Goal: Task Accomplishment & Management: Use online tool/utility

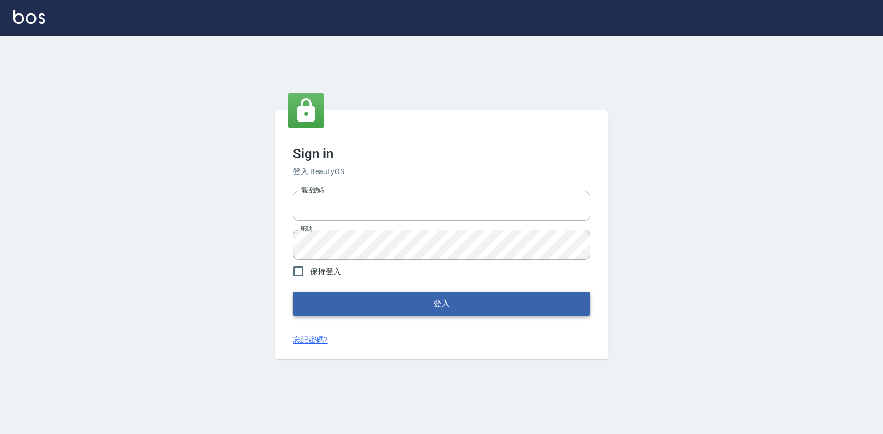
type input "047265856"
click at [406, 307] on button "登入" at bounding box center [441, 303] width 297 height 23
click at [406, 307] on form "電話號碼 [PHONE_NUMBER] 電話號碼 密碼 密碼 保持登入 登入" at bounding box center [441, 250] width 297 height 129
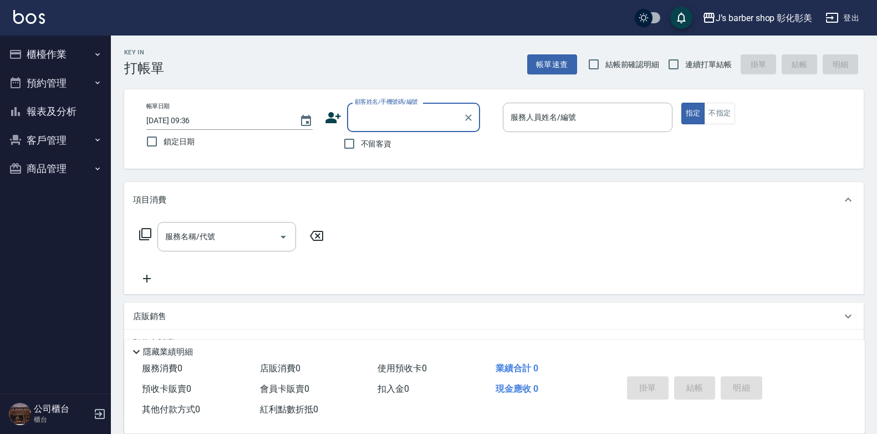
click at [38, 53] on button "櫃檯作業" at bounding box center [55, 54] width 102 height 29
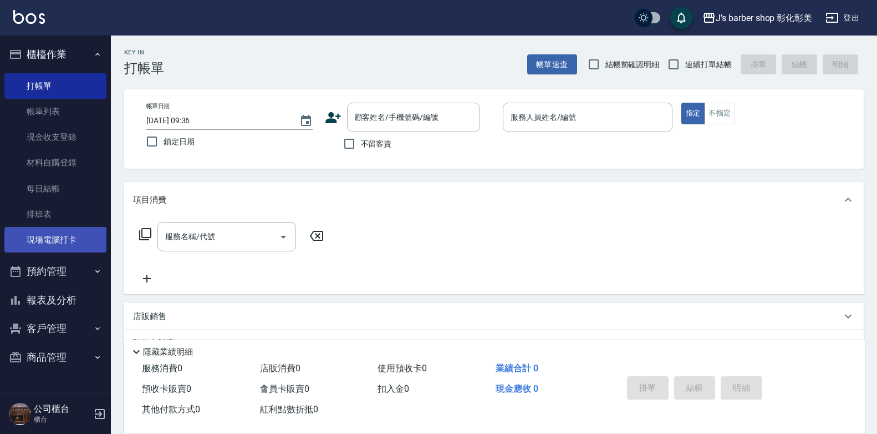
click at [94, 241] on link "現場電腦打卡" at bounding box center [55, 240] width 102 height 26
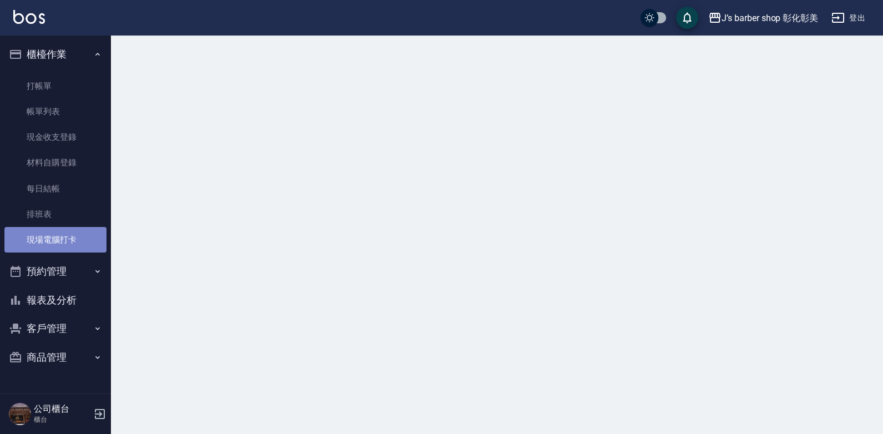
click at [94, 241] on link "現場電腦打卡" at bounding box center [55, 240] width 102 height 26
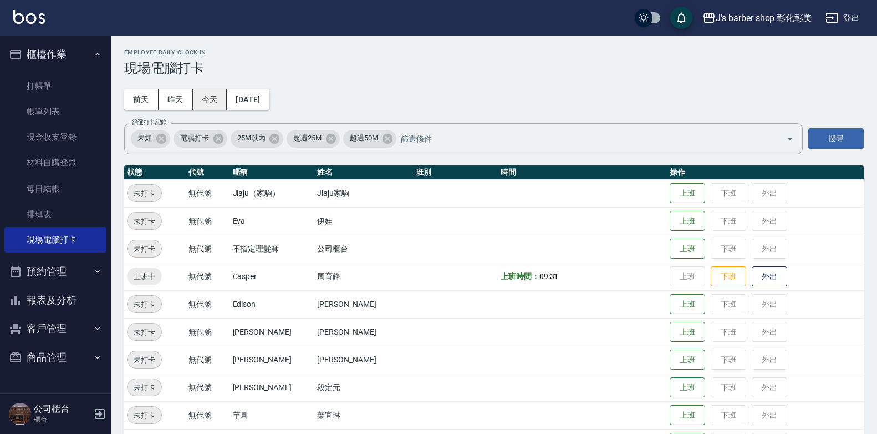
click at [209, 100] on button "今天" at bounding box center [210, 99] width 34 height 21
click at [70, 272] on button "預約管理" at bounding box center [55, 271] width 102 height 29
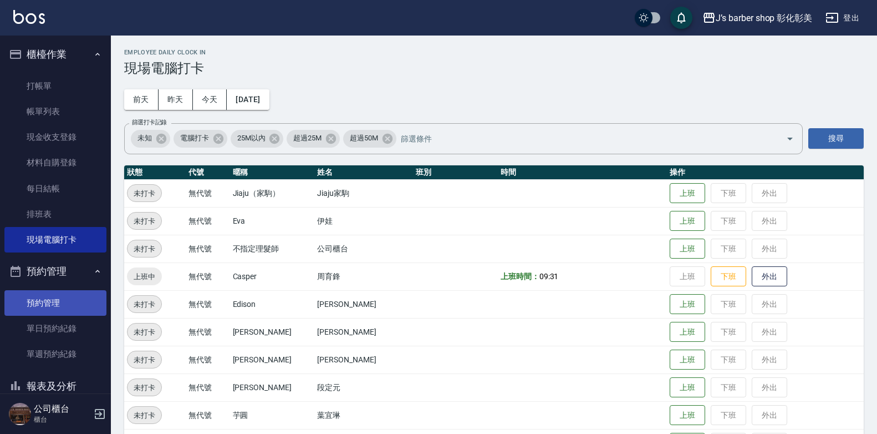
click at [82, 304] on link "預約管理" at bounding box center [55, 303] width 102 height 26
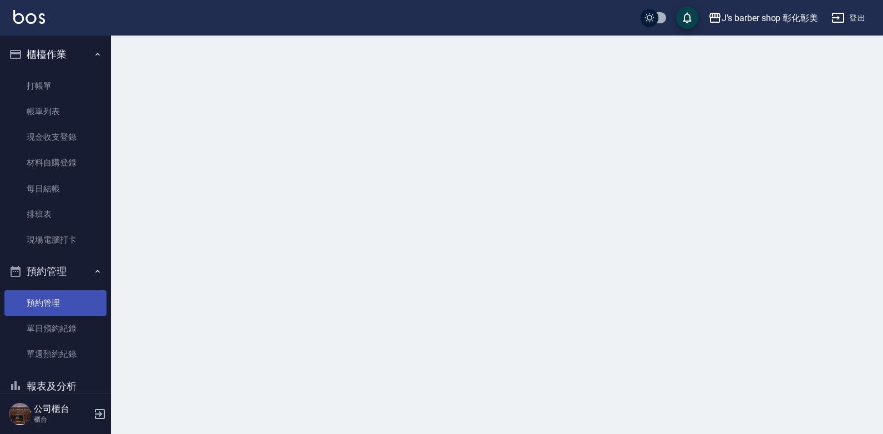
click at [82, 304] on link "預約管理" at bounding box center [55, 303] width 102 height 26
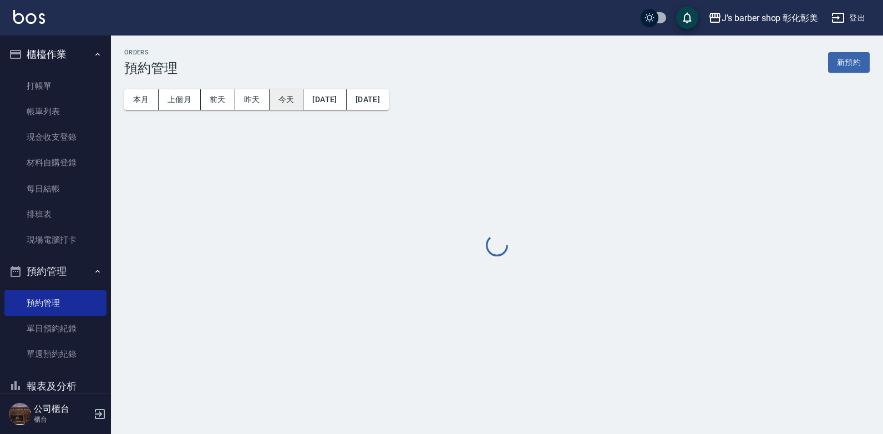
click at [286, 102] on button "今天" at bounding box center [286, 99] width 34 height 21
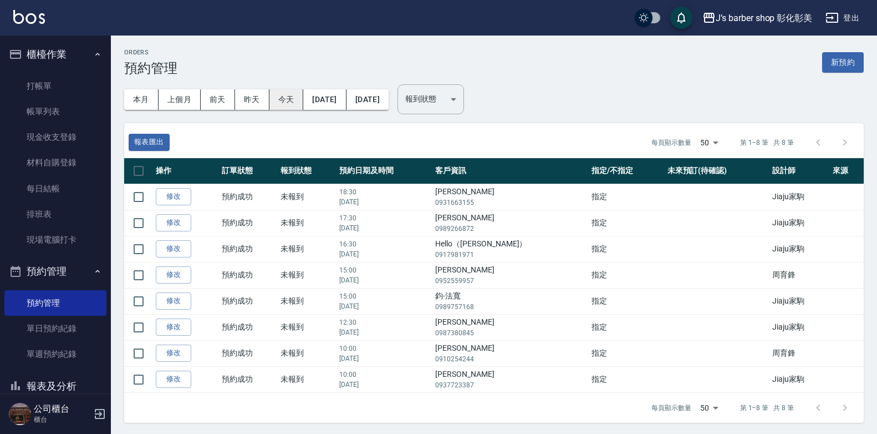
click at [287, 98] on button "今天" at bounding box center [286, 99] width 34 height 21
click at [31, 83] on link "打帳單" at bounding box center [55, 86] width 102 height 26
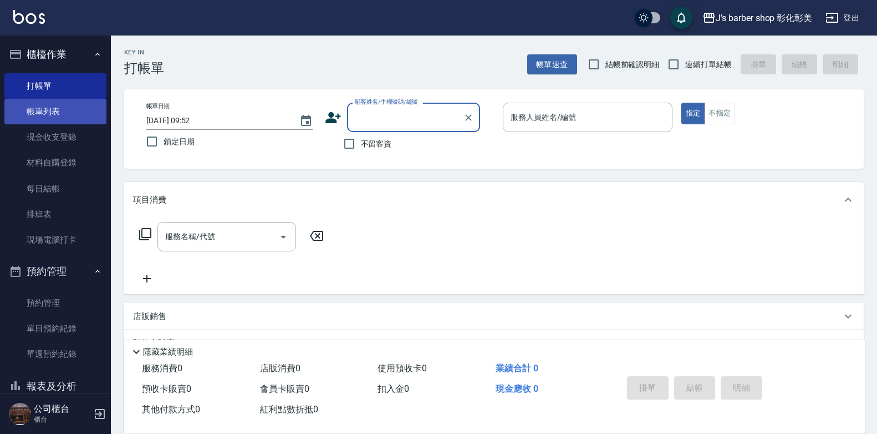
click at [60, 101] on link "帳單列表" at bounding box center [55, 112] width 102 height 26
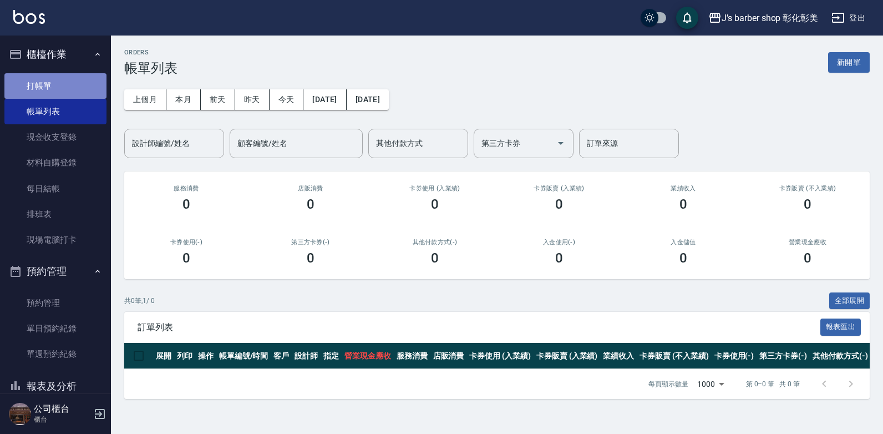
click at [59, 84] on link "打帳單" at bounding box center [55, 86] width 102 height 26
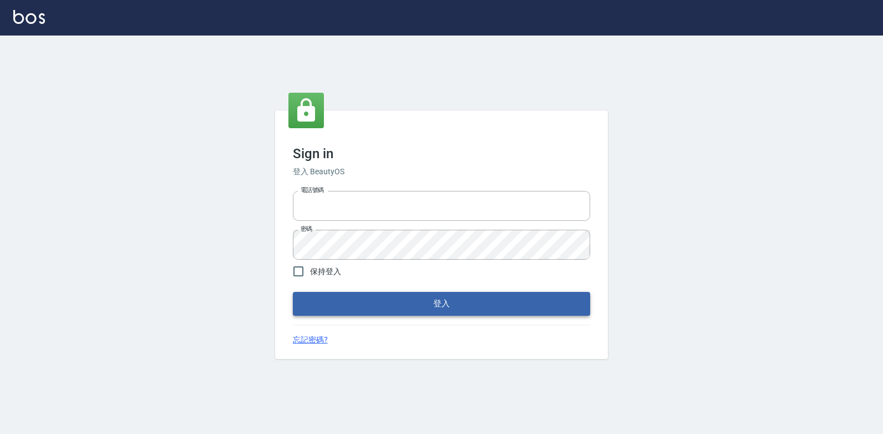
type input "047265856"
click at [466, 297] on button "登入" at bounding box center [441, 303] width 297 height 23
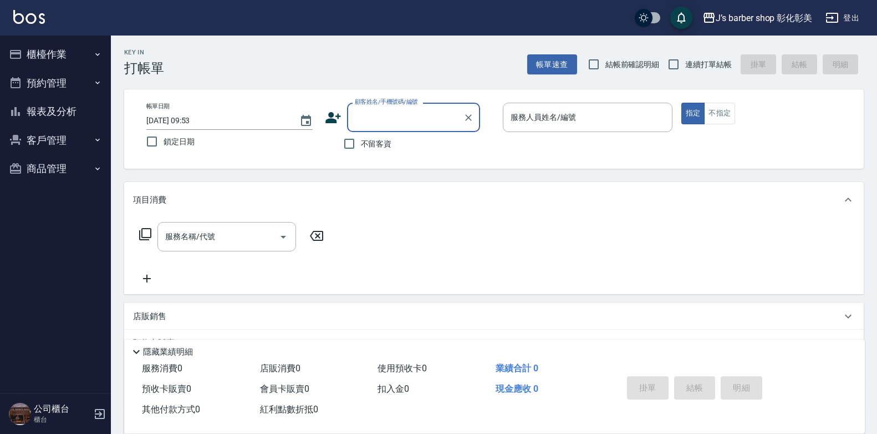
click at [74, 80] on button "預約管理" at bounding box center [55, 83] width 102 height 29
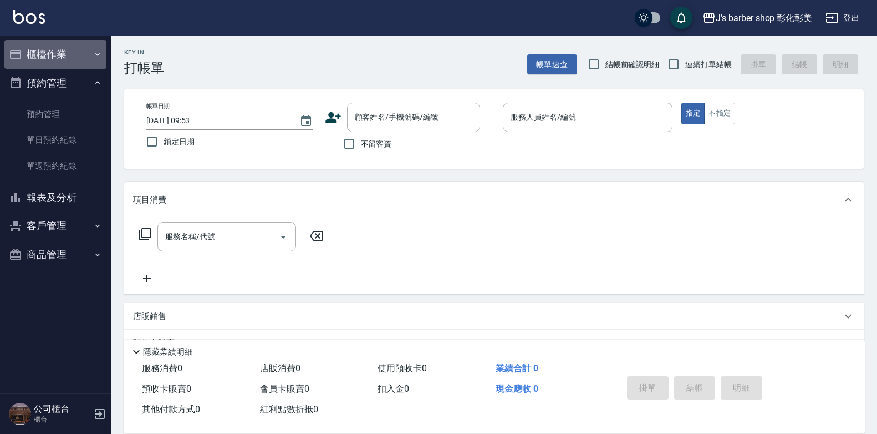
click at [34, 54] on button "櫃檯作業" at bounding box center [55, 54] width 102 height 29
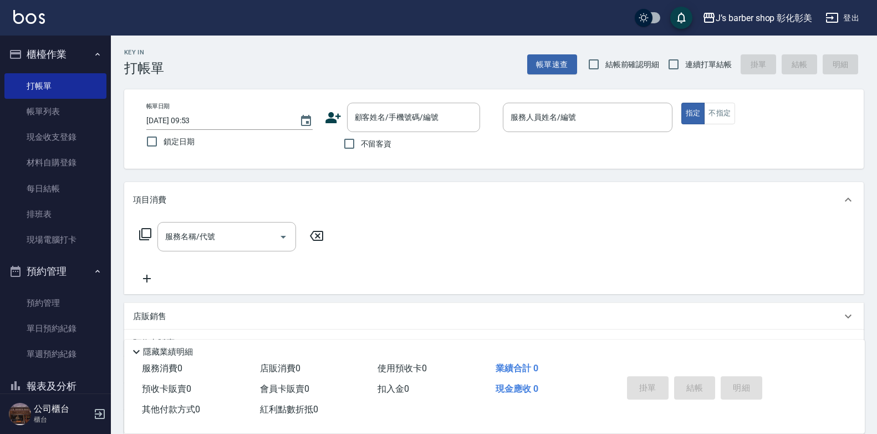
click at [191, 117] on input "2025/09/04 09:53" at bounding box center [217, 120] width 142 height 18
type input "2025/09/04 20:30"
click at [353, 142] on input "不留客資" at bounding box center [349, 143] width 23 height 23
checkbox input "true"
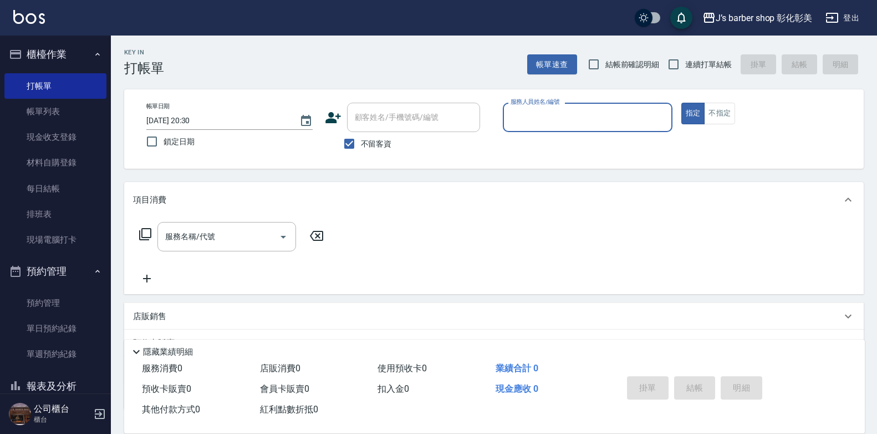
click at [608, 121] on input "服務人員姓名/編號" at bounding box center [588, 117] width 160 height 19
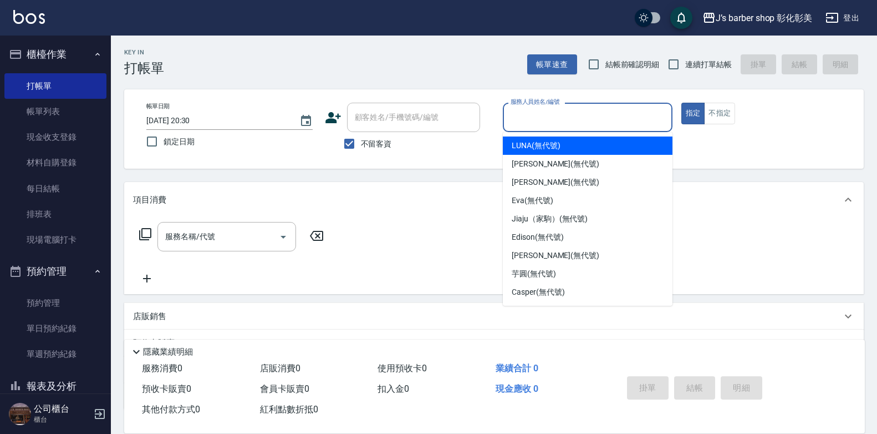
click at [522, 146] on span "LUNA (無代號)" at bounding box center [536, 146] width 49 height 12
type input "LUNA(無代號)"
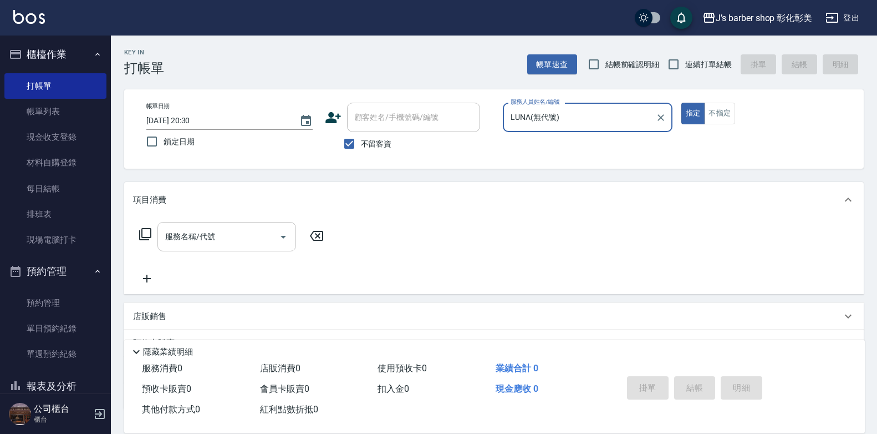
click at [182, 245] on input "服務名稱/代號" at bounding box center [218, 236] width 112 height 19
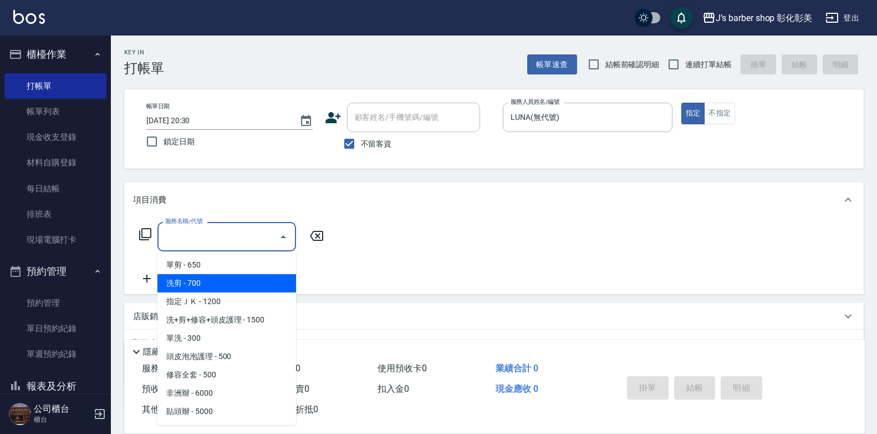
click at [234, 277] on span "洗剪 - 700" at bounding box center [226, 283] width 139 height 18
type input "洗剪(101)"
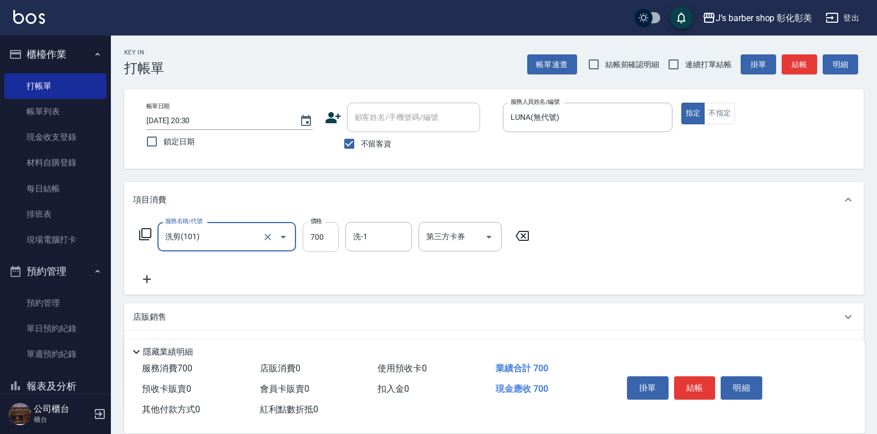
click at [314, 238] on input "700" at bounding box center [321, 237] width 36 height 30
type input "600"
click at [393, 240] on input "洗-1" at bounding box center [378, 236] width 57 height 19
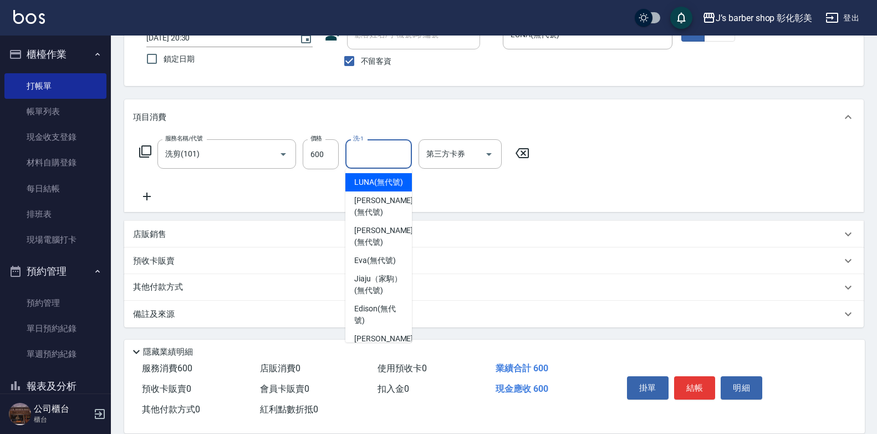
click at [367, 173] on div "LUNA (無代號)" at bounding box center [378, 182] width 67 height 18
type input "LUNA(無代號)"
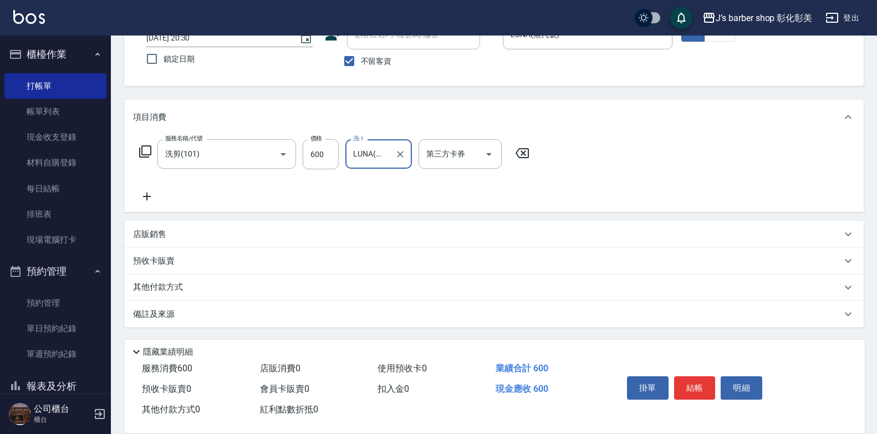
click at [168, 229] on div "店販銷售" at bounding box center [487, 234] width 709 height 12
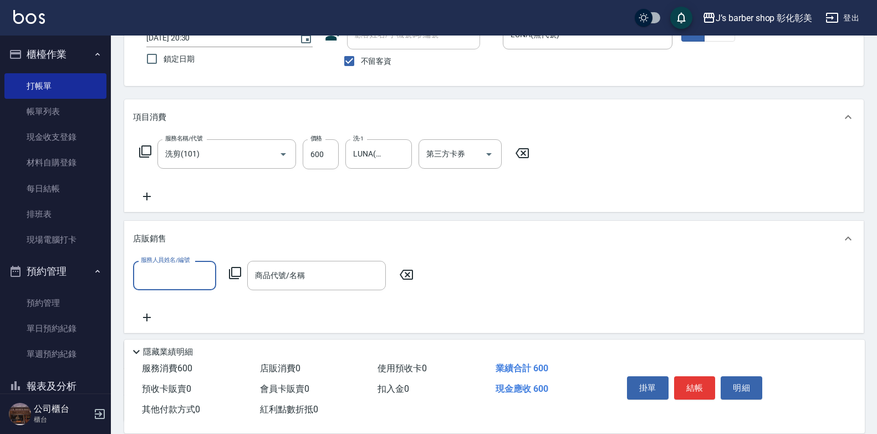
click at [184, 271] on input "服務人員姓名/編號" at bounding box center [174, 275] width 73 height 19
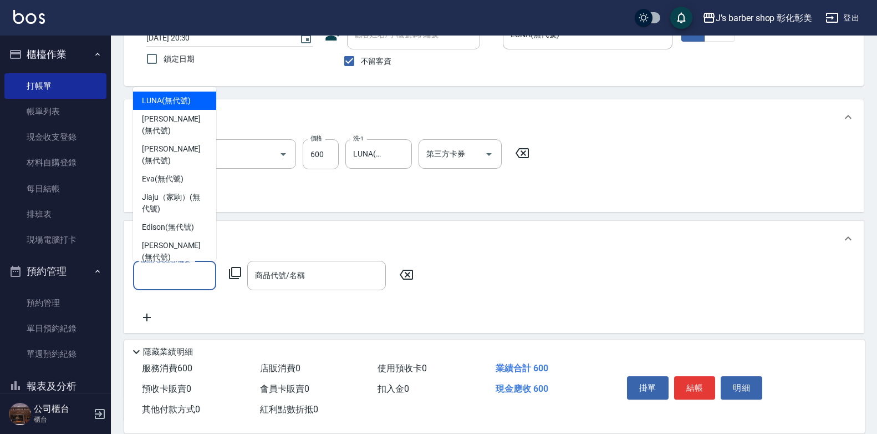
click at [182, 100] on span "LUNA (無代號)" at bounding box center [166, 101] width 49 height 12
type input "LUNA(無代號)"
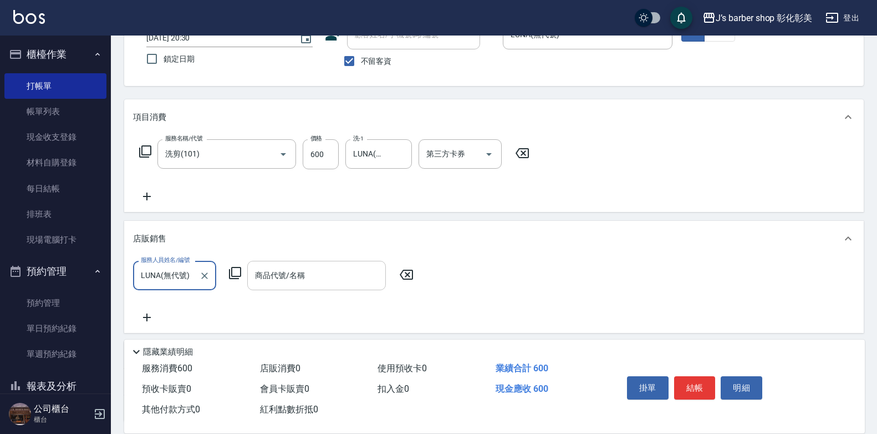
click at [295, 274] on div "商品代號/名稱 商品代號/名稱" at bounding box center [316, 275] width 139 height 29
click at [295, 274] on label "商品代號/名稱" at bounding box center [280, 274] width 50 height 11
click at [295, 274] on input "商品代號/名稱" at bounding box center [316, 275] width 129 height 19
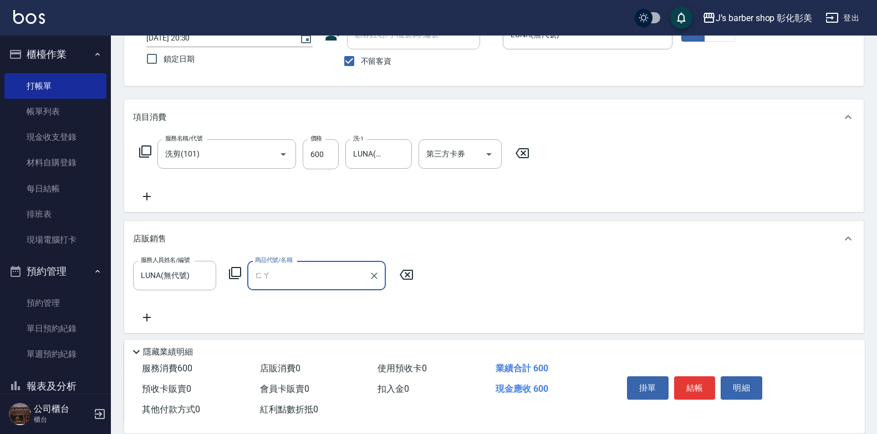
type input "發"
type input "罰"
type input "髮"
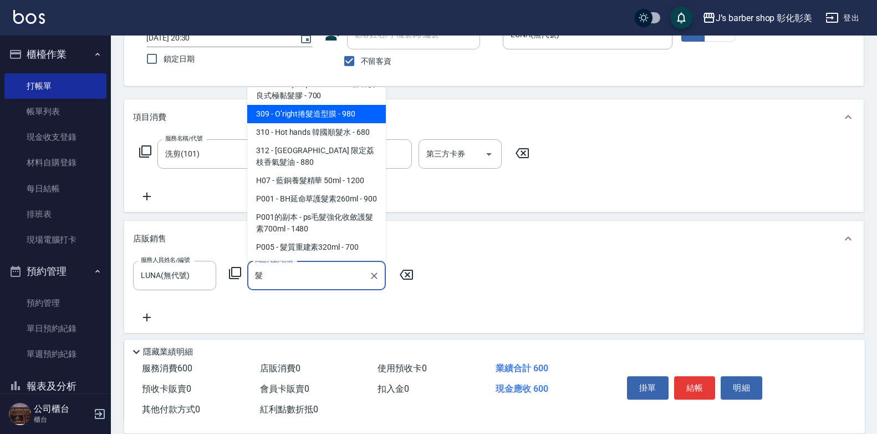
scroll to position [336, 0]
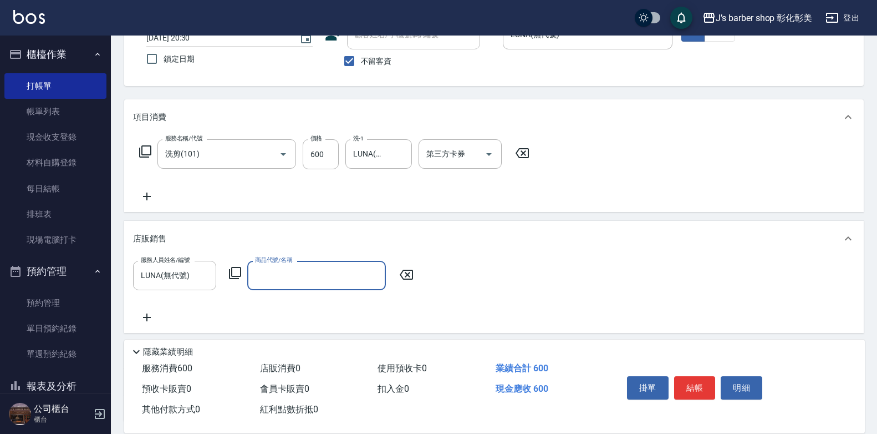
click at [371, 276] on input "商品代號/名稱" at bounding box center [316, 275] width 129 height 19
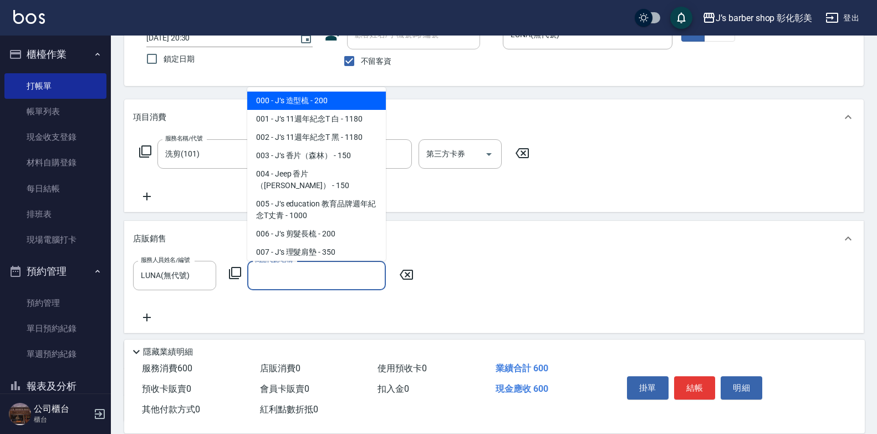
click at [339, 277] on input "商品代號/名稱" at bounding box center [316, 275] width 129 height 19
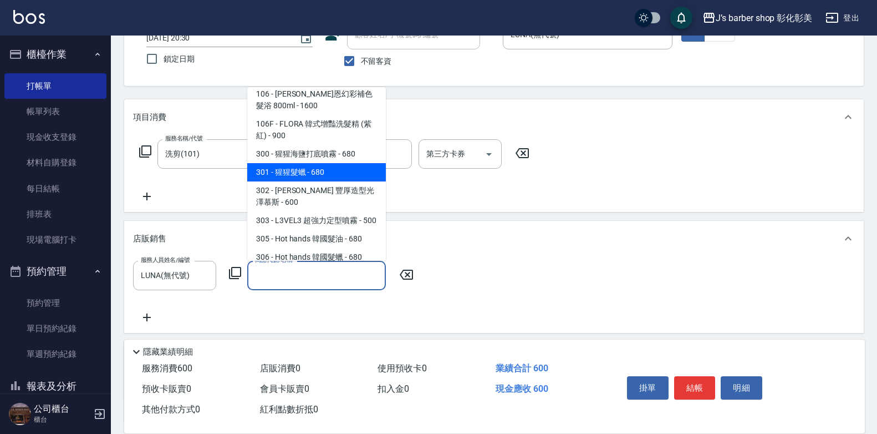
scroll to position [388, 0]
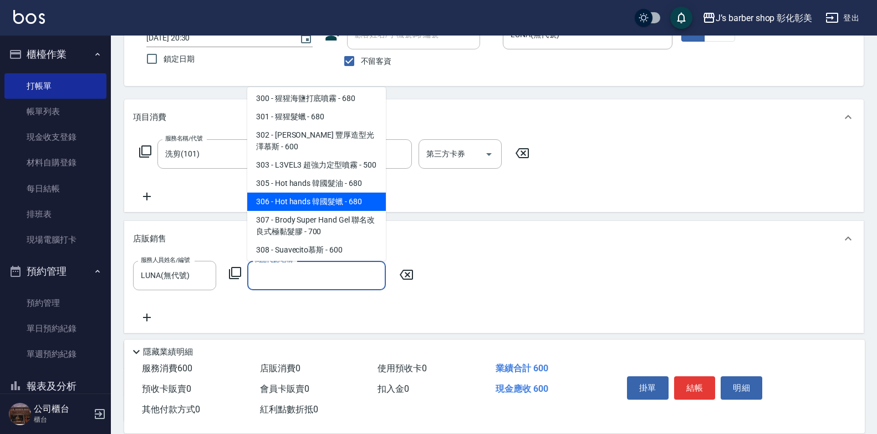
click at [354, 205] on span "306 - Hot hands 韓國髮蠟 - 680" at bounding box center [316, 201] width 139 height 18
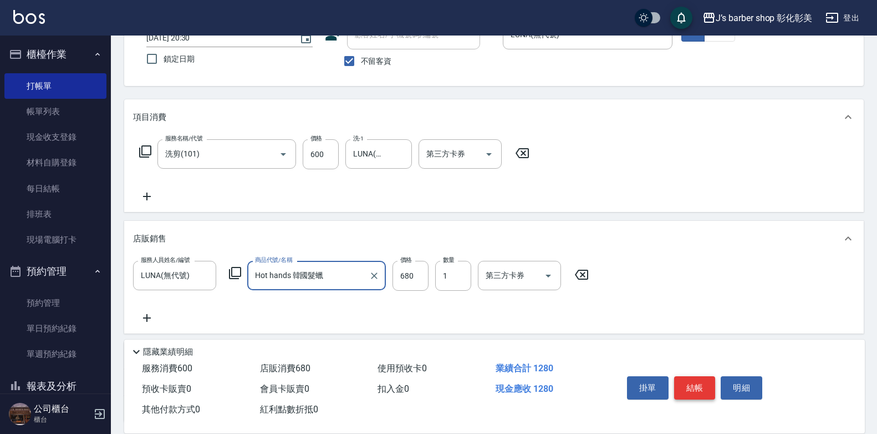
type input "Hot hands 韓國髮蠟"
click at [689, 388] on button "結帳" at bounding box center [695, 387] width 42 height 23
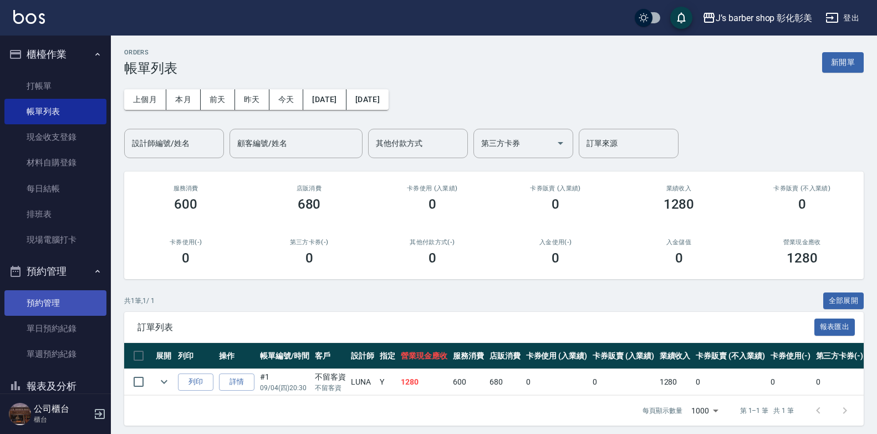
click at [77, 305] on link "預約管理" at bounding box center [55, 303] width 102 height 26
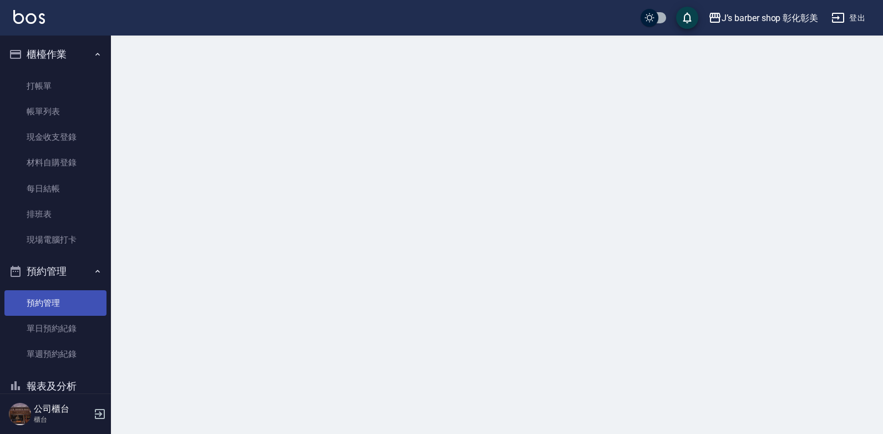
click at [77, 305] on link "預約管理" at bounding box center [55, 303] width 102 height 26
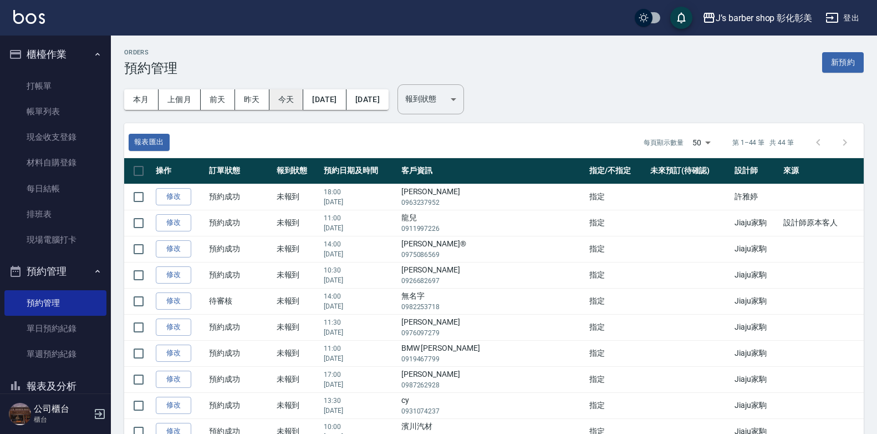
click at [282, 101] on button "今天" at bounding box center [286, 99] width 34 height 21
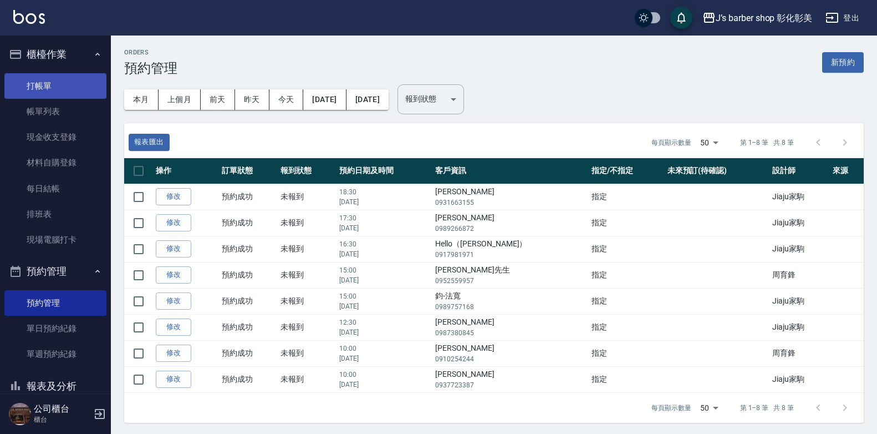
click at [40, 93] on link "打帳單" at bounding box center [55, 86] width 102 height 26
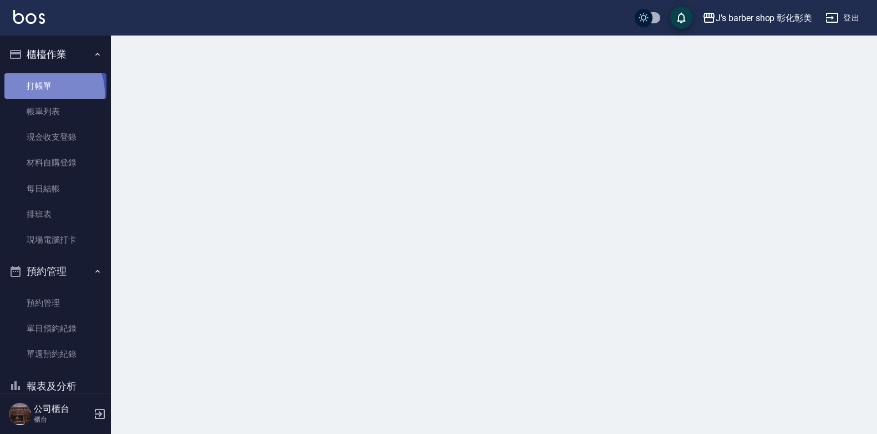
click at [40, 93] on link "打帳單" at bounding box center [55, 86] width 102 height 26
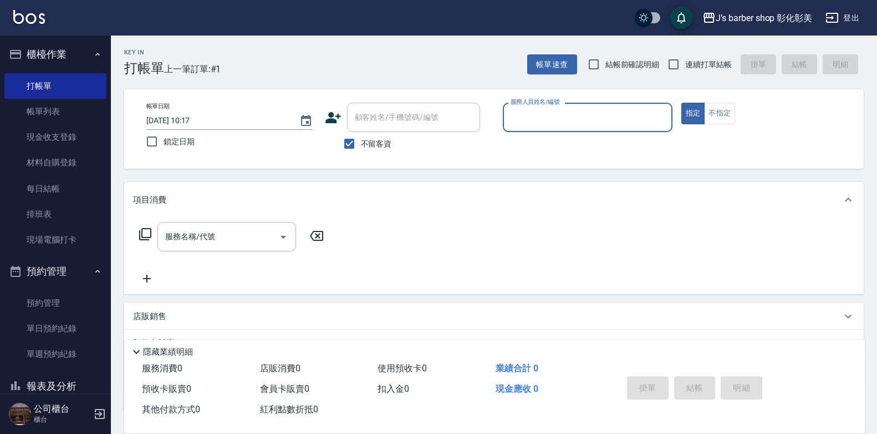
click at [204, 117] on input "2025/09/04 10:17" at bounding box center [217, 120] width 142 height 18
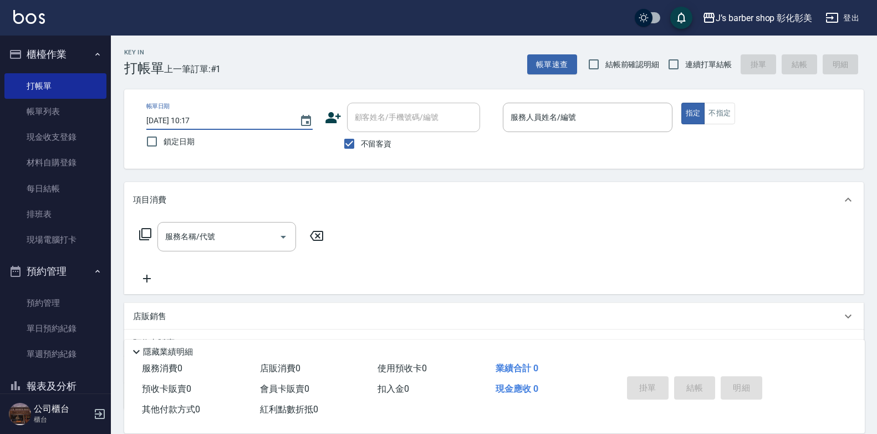
type input "2025/09/04 10:00"
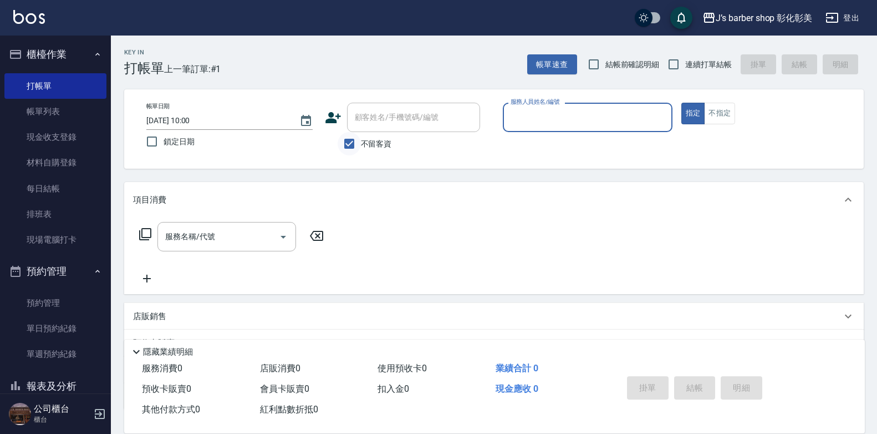
click at [350, 147] on input "不留客資" at bounding box center [349, 143] width 23 height 23
checkbox input "false"
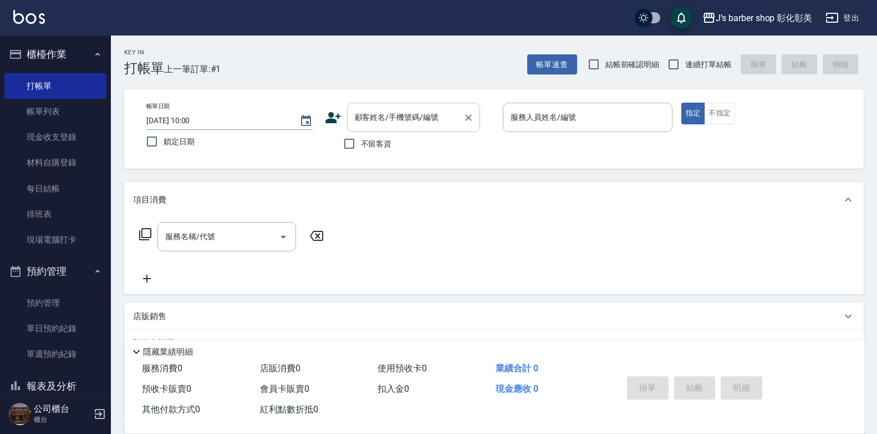
click at [363, 119] on div "顧客姓名/手機號碼/編號 顧客姓名/手機號碼/編號" at bounding box center [413, 117] width 133 height 29
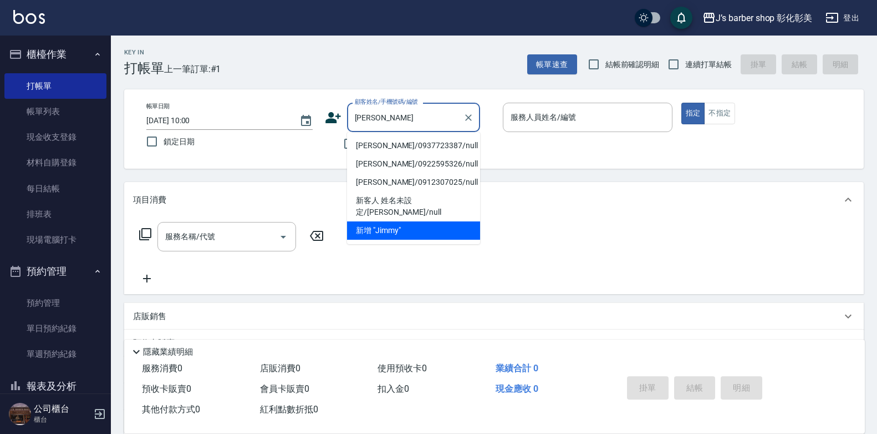
click at [427, 141] on li "Jimmy Dan/0937723387/null" at bounding box center [413, 145] width 133 height 18
click at [427, 141] on div "不留客資" at bounding box center [402, 143] width 155 height 23
type input "Jimmy Dan/0937723387/null"
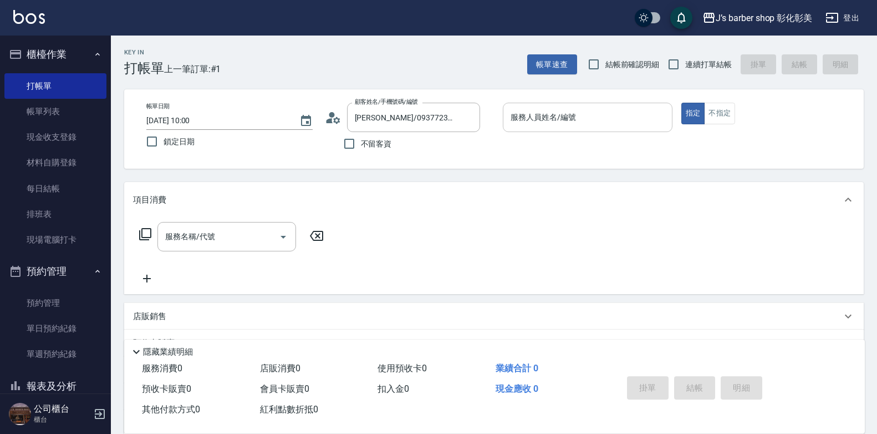
click at [603, 121] on input "服務人員姓名/編號" at bounding box center [588, 117] width 160 height 19
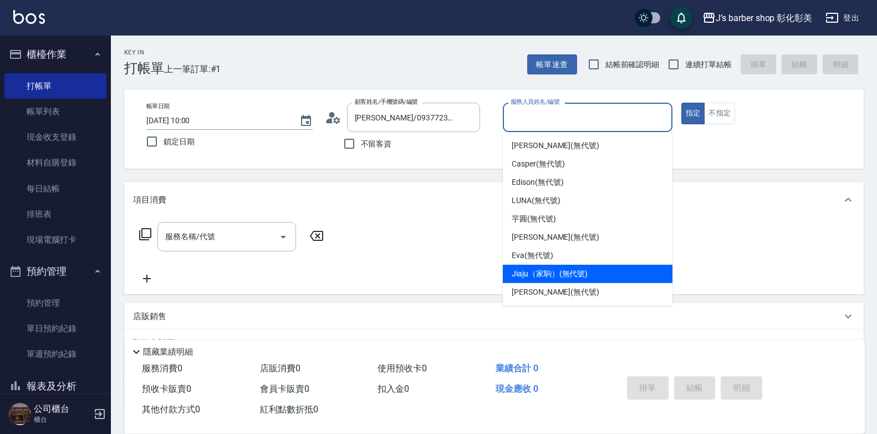
click at [547, 273] on span "Jiaju（家駒） (無代號)" at bounding box center [550, 274] width 76 height 12
type input "Jiaju（家駒）(無代號)"
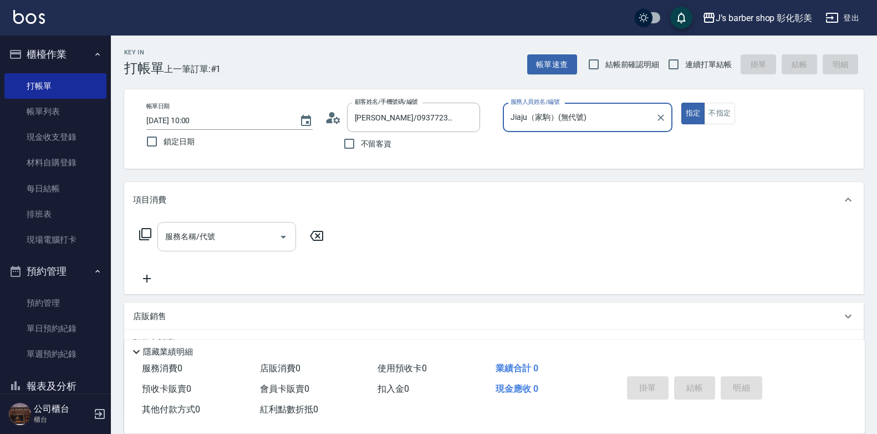
click at [274, 241] on div at bounding box center [282, 236] width 17 height 29
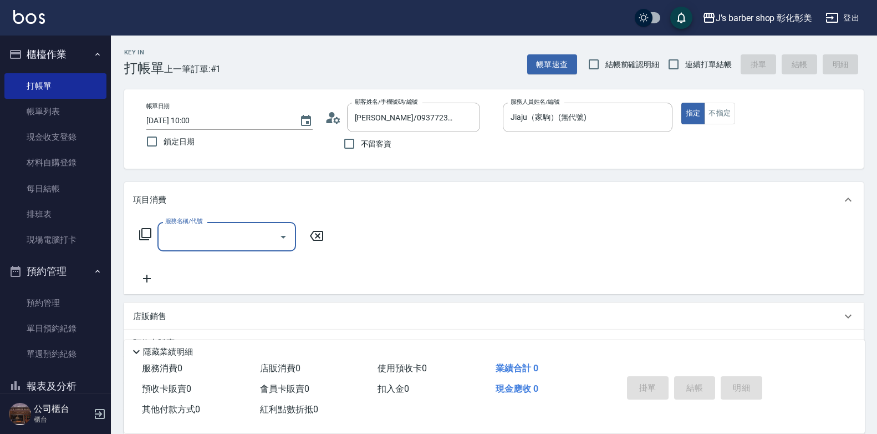
click at [244, 235] on input "服務名稱/代號" at bounding box center [218, 236] width 112 height 19
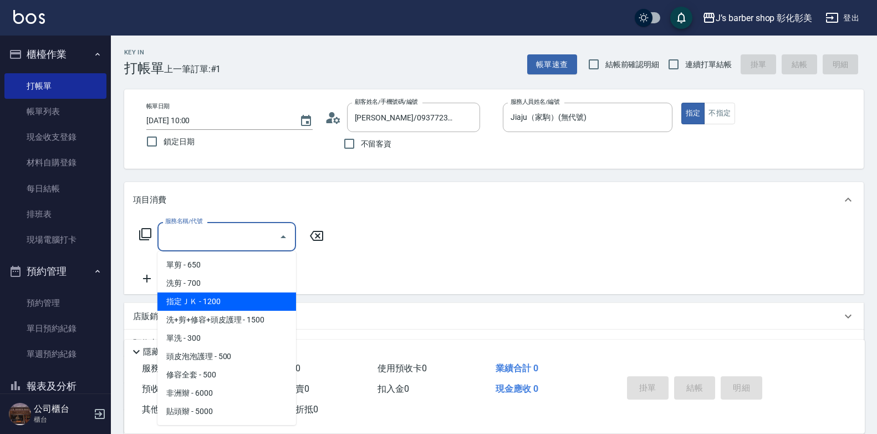
click at [264, 297] on span "指定ＪＫ - 1200" at bounding box center [226, 301] width 139 height 18
type input "指定ＪＫ(102)"
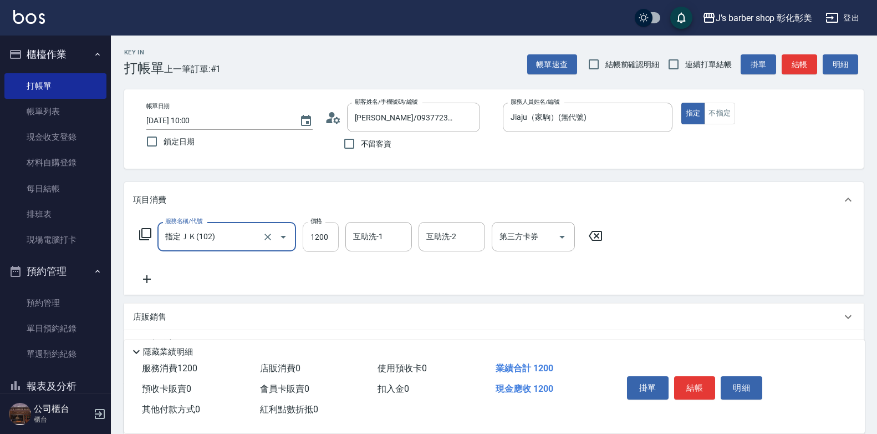
click at [334, 234] on input "1200" at bounding box center [321, 237] width 36 height 30
type input "650"
click at [390, 242] on input "互助洗-1" at bounding box center [378, 236] width 57 height 19
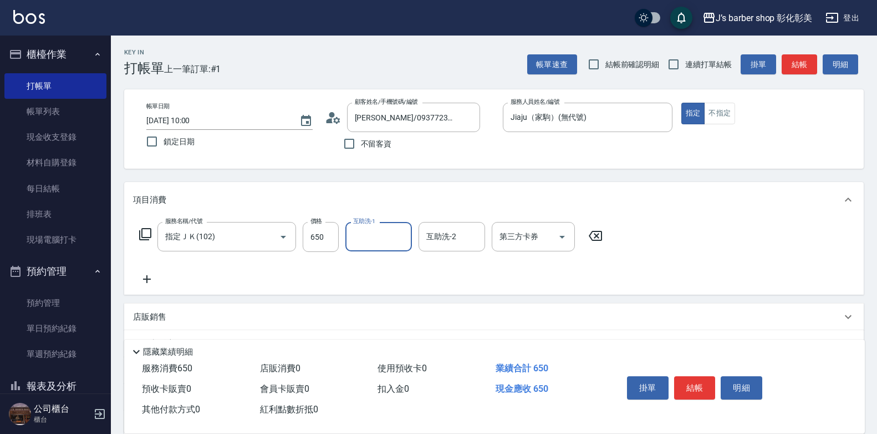
click at [390, 242] on input "互助洗-1" at bounding box center [378, 236] width 57 height 19
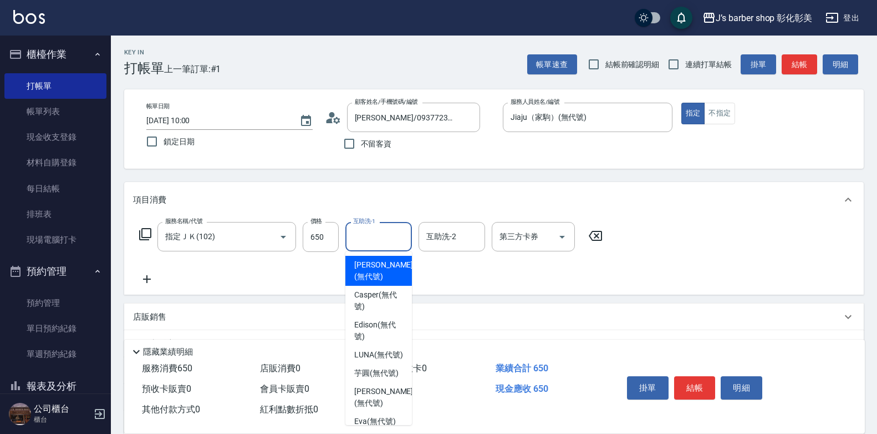
click at [390, 242] on input "互助洗-1" at bounding box center [378, 236] width 57 height 19
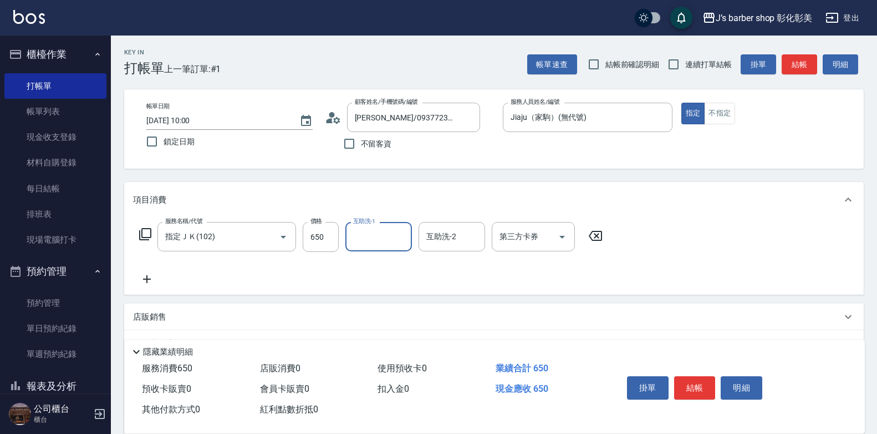
click at [390, 242] on input "互助洗-1" at bounding box center [378, 236] width 57 height 19
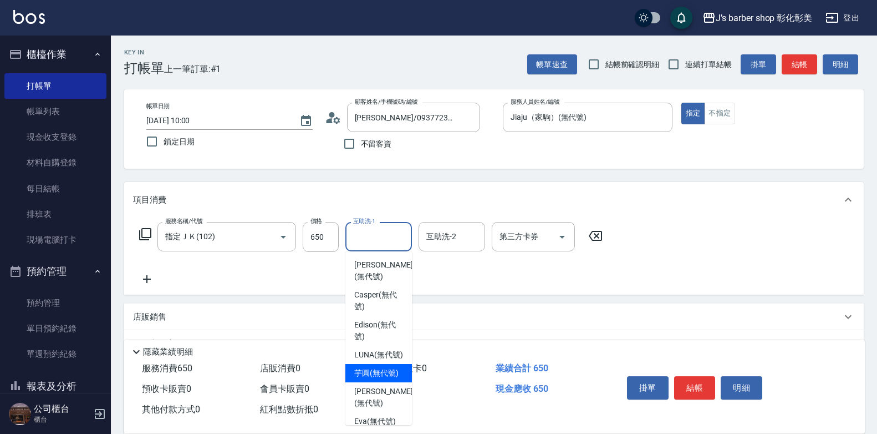
click at [365, 379] on span "芋圓 (無代號)" at bounding box center [376, 373] width 44 height 12
type input "芋圓(無代號)"
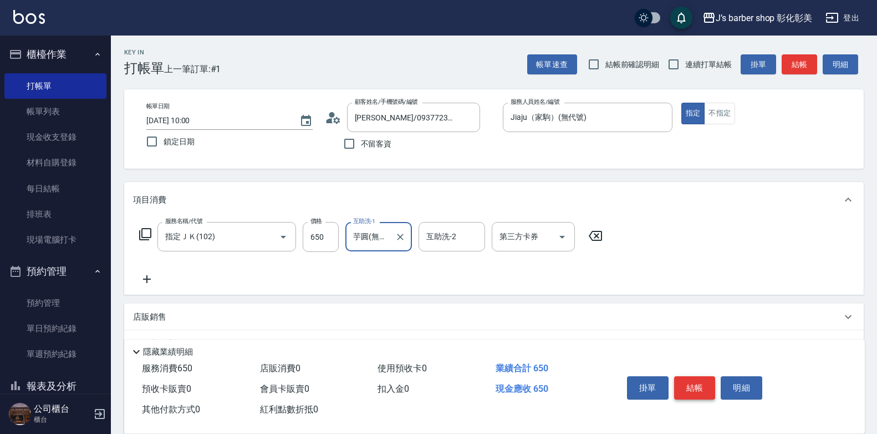
click at [691, 389] on button "結帳" at bounding box center [695, 387] width 42 height 23
